Goal: Transaction & Acquisition: Purchase product/service

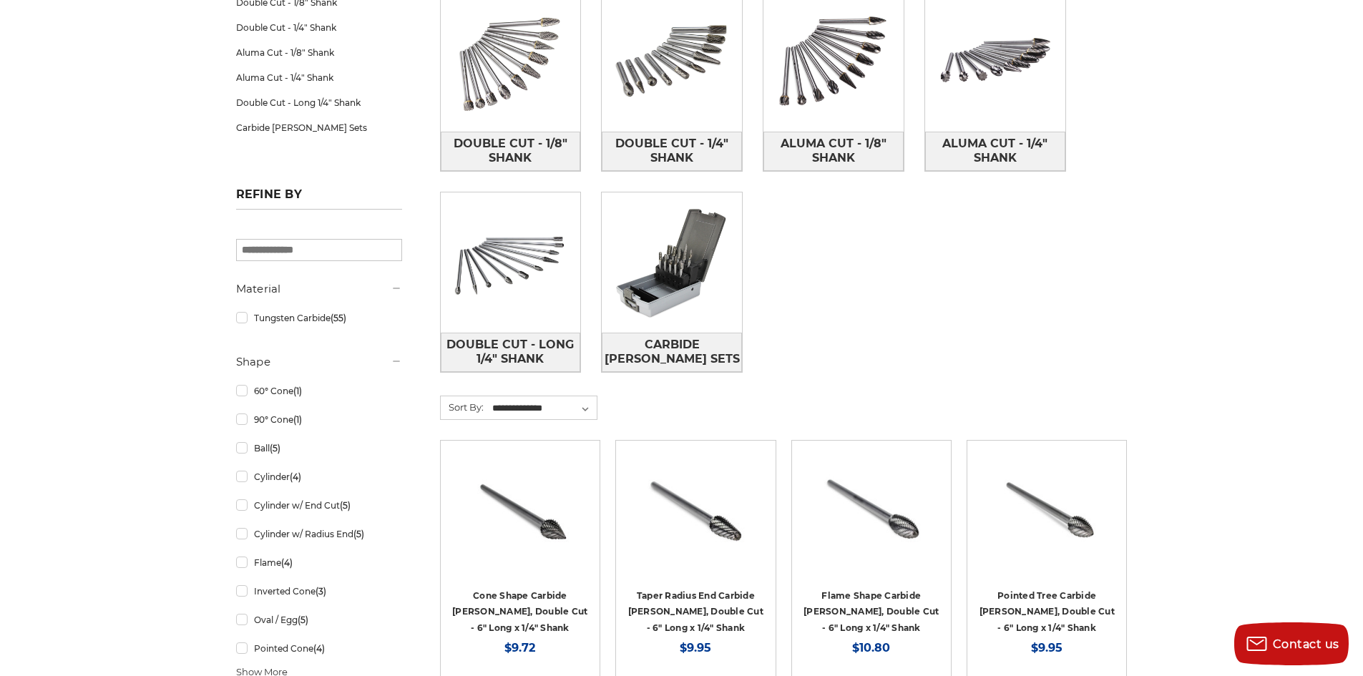
scroll to position [72, 0]
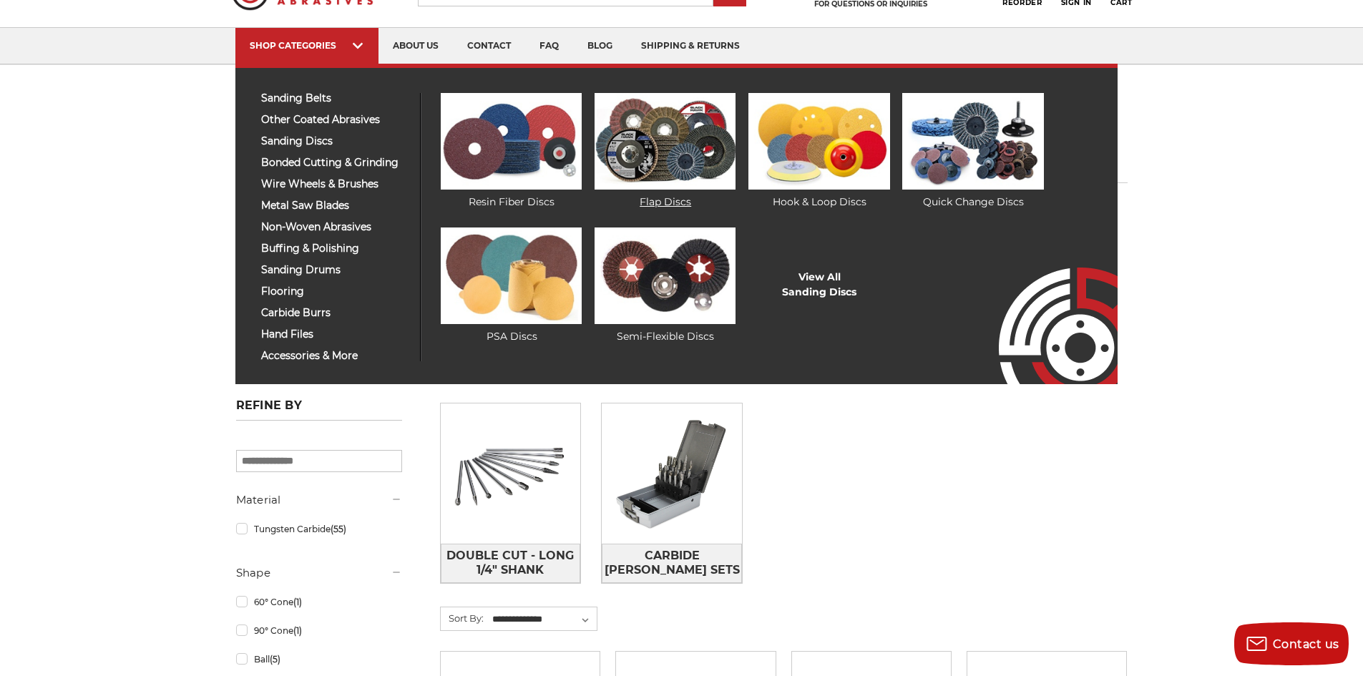
click at [639, 145] on img at bounding box center [665, 141] width 141 height 97
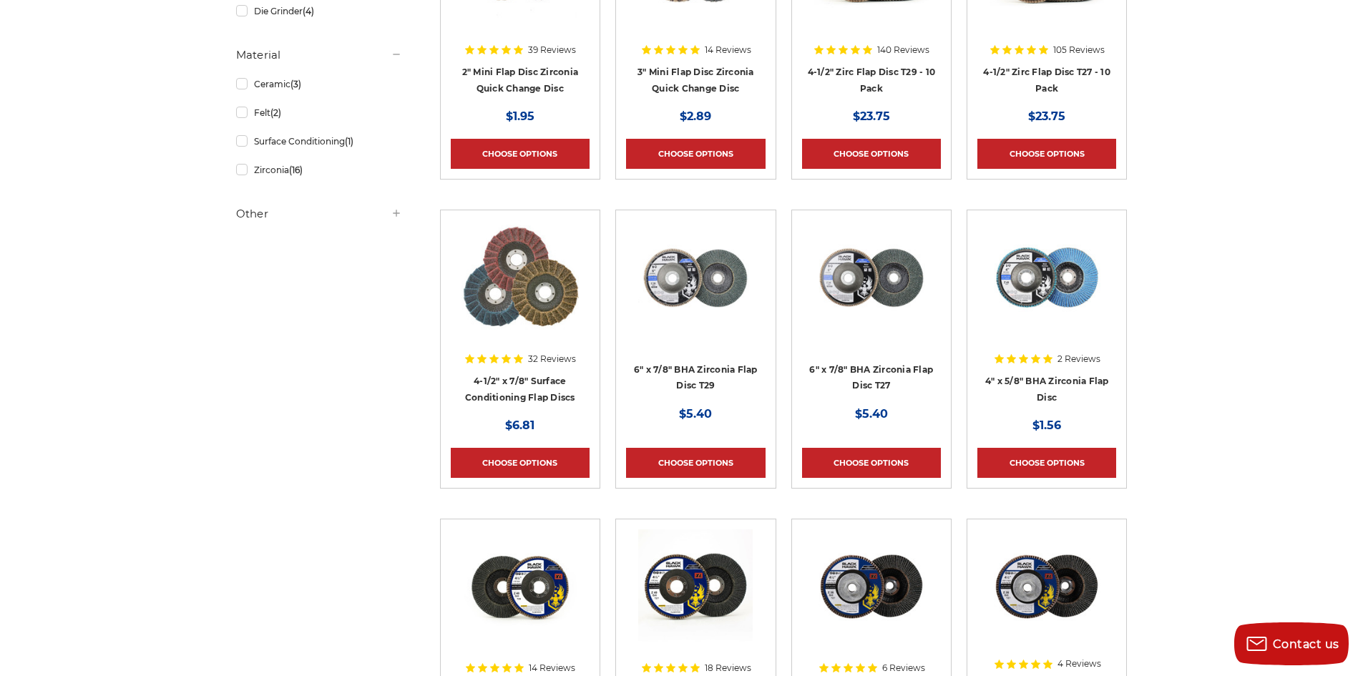
scroll to position [429, 0]
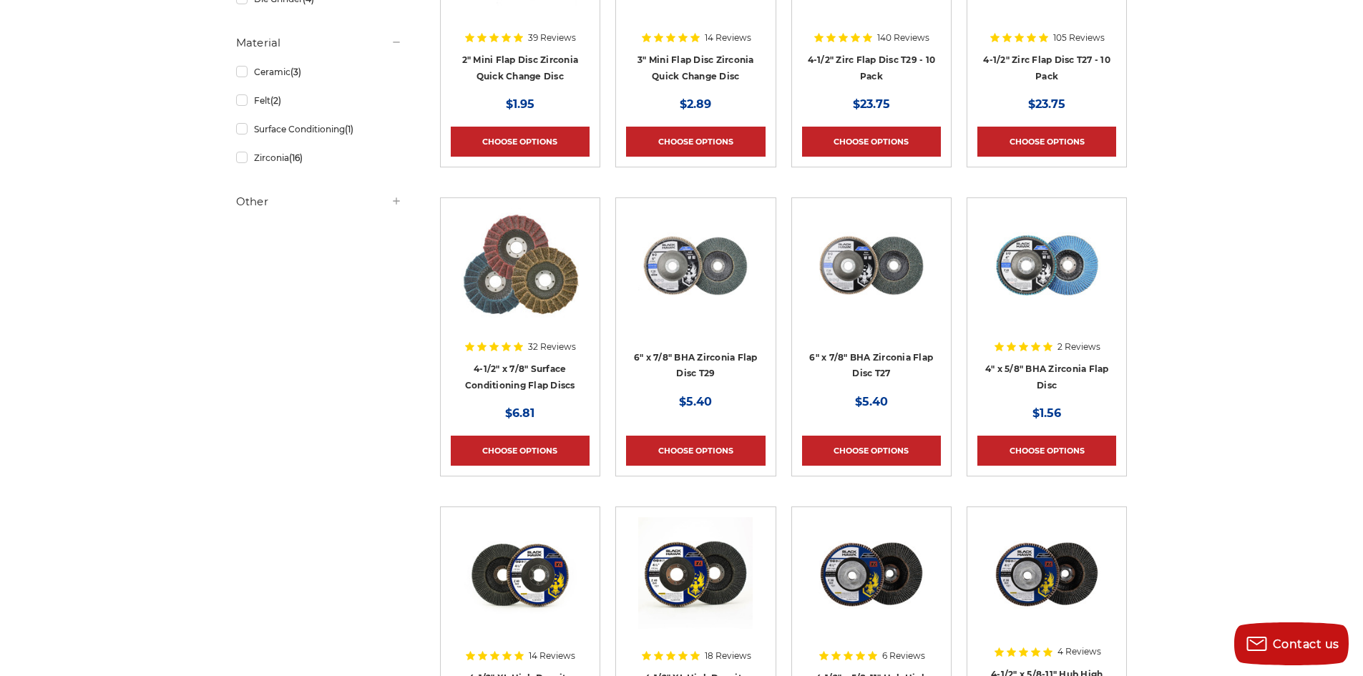
click at [511, 276] on img at bounding box center [520, 265] width 117 height 114
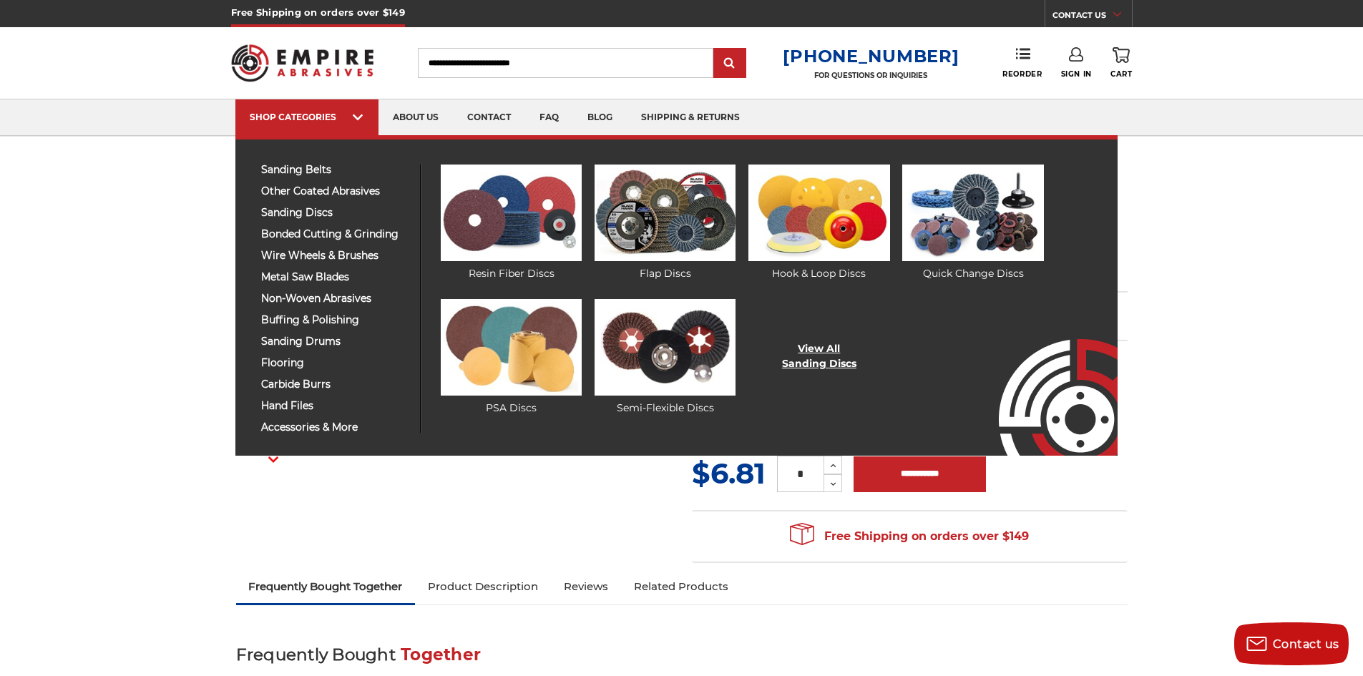
click at [811, 356] on link "View All Sanding Discs" at bounding box center [819, 356] width 74 height 30
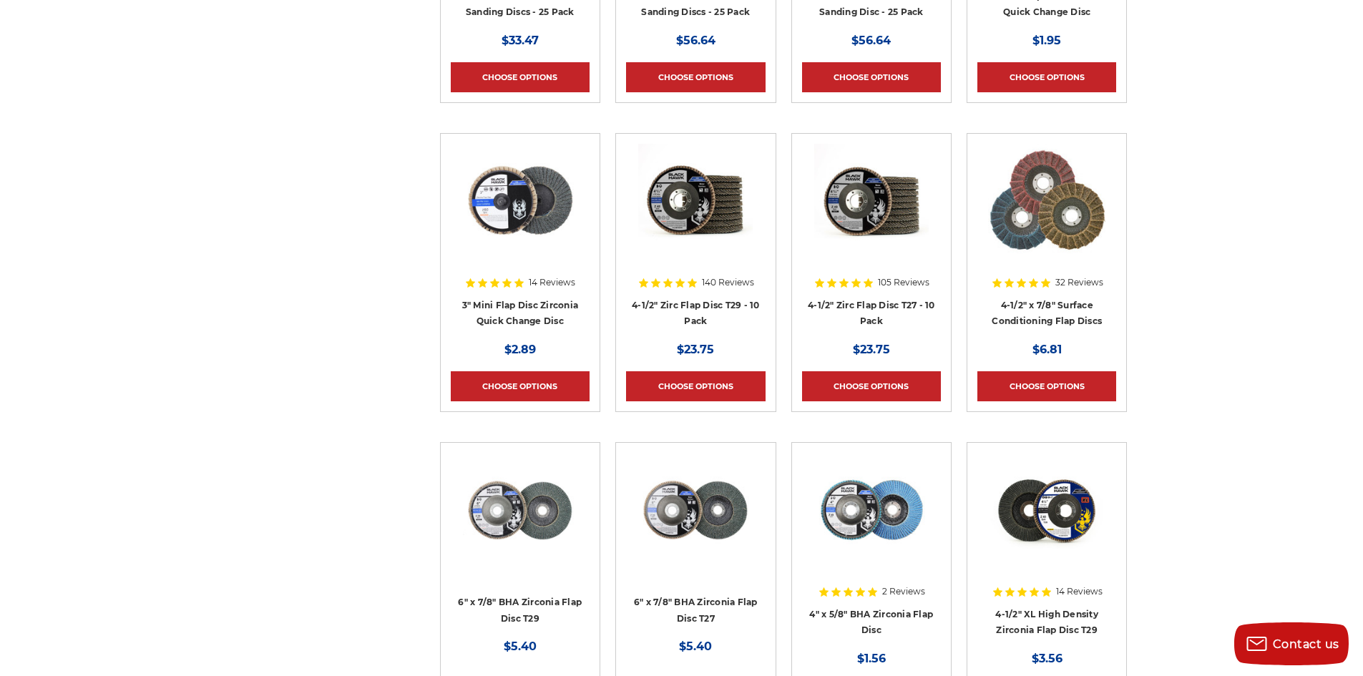
scroll to position [2433, 0]
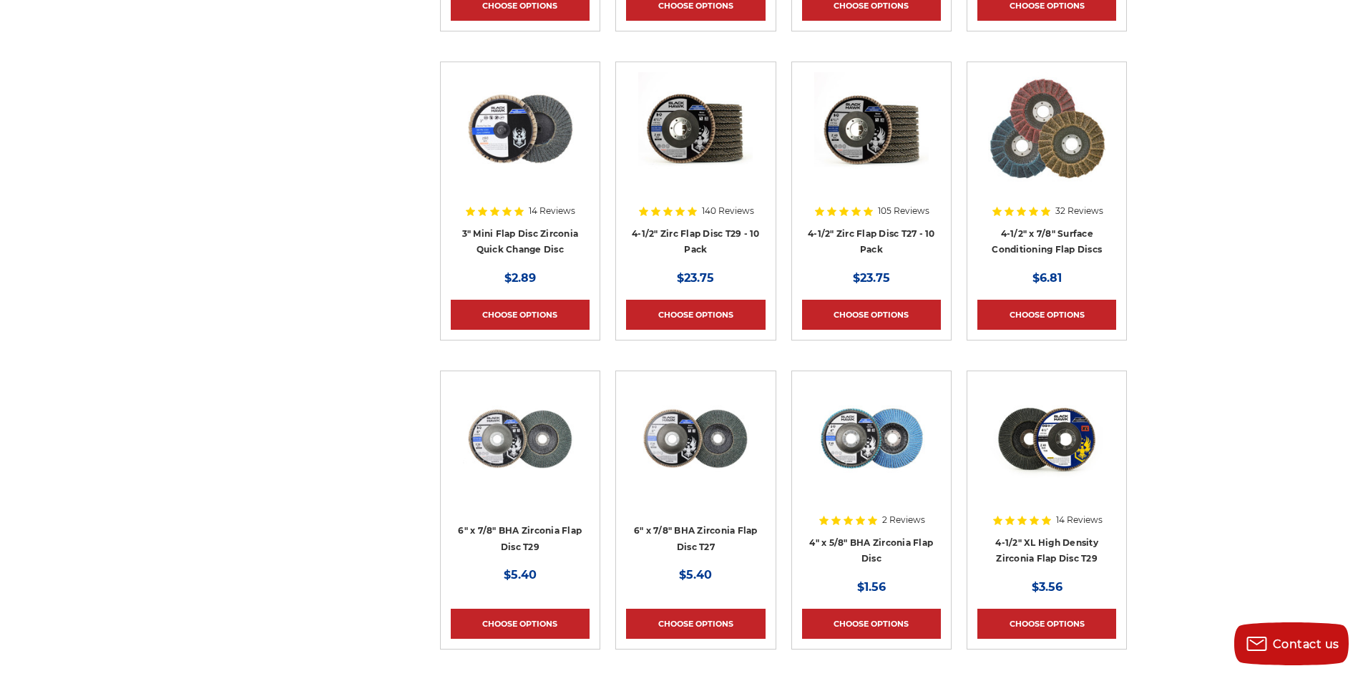
click at [682, 218] on div "140 Reviews" at bounding box center [696, 212] width 117 height 24
click at [684, 228] on link "4-1/2" Zirc Flap Disc T29 - 10 Pack" at bounding box center [696, 241] width 128 height 27
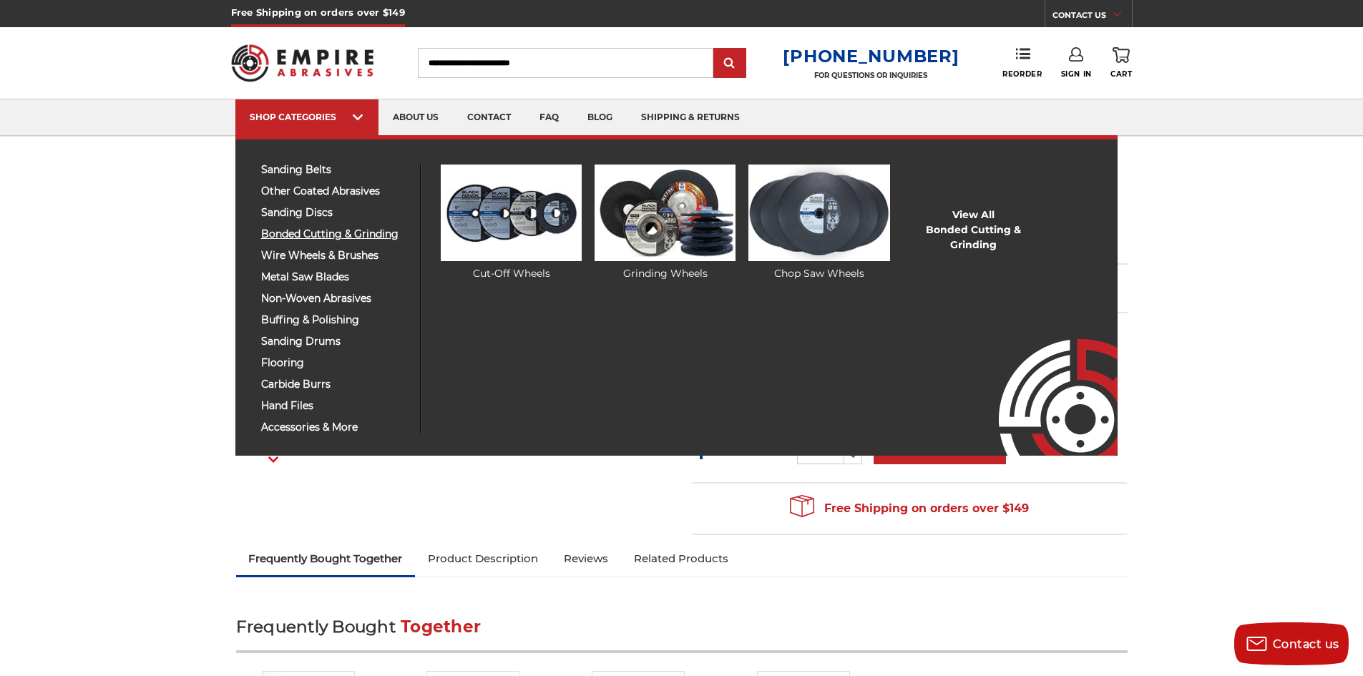
click at [368, 231] on span "bonded cutting & grinding" at bounding box center [335, 234] width 148 height 11
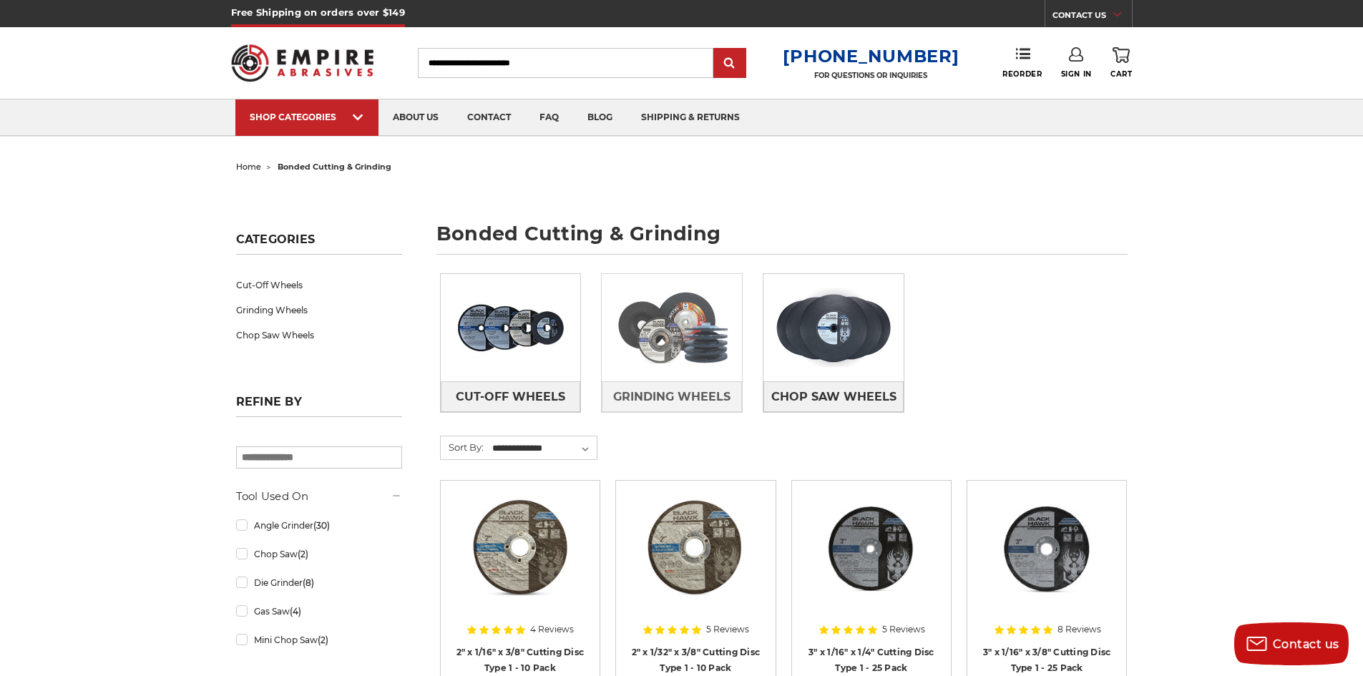
click at [689, 346] on img at bounding box center [672, 327] width 140 height 99
